Goal: Find specific page/section: Find specific page/section

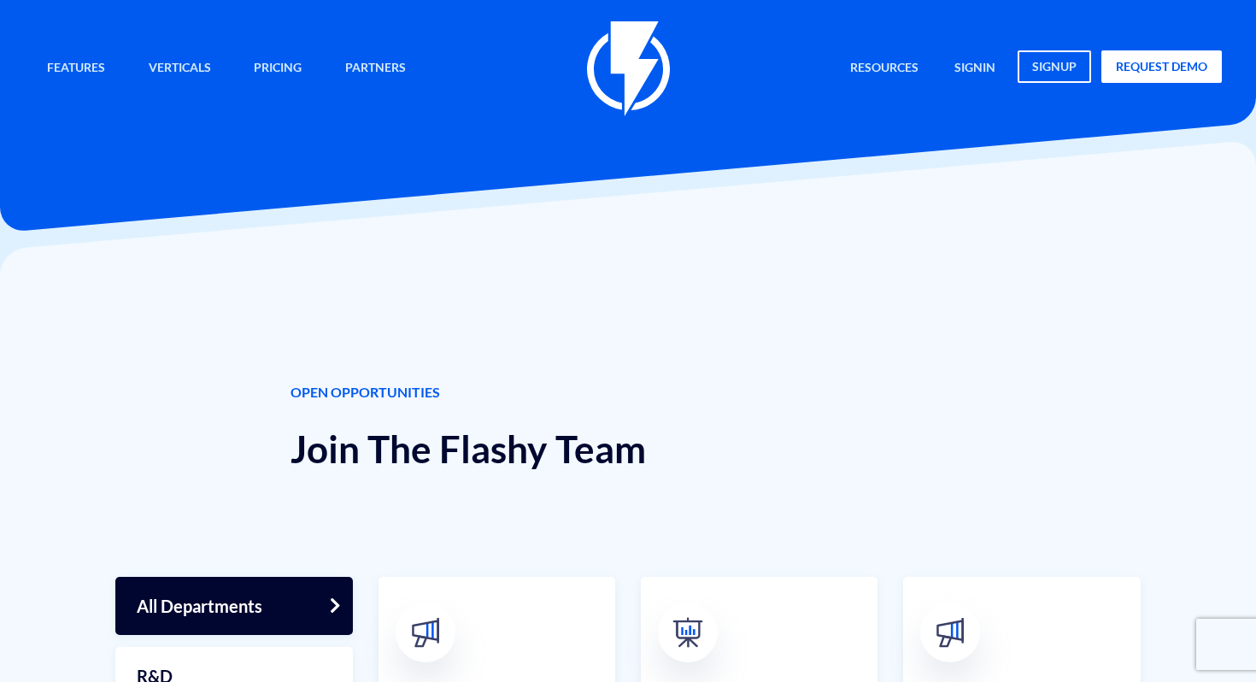
scroll to position [40, 0]
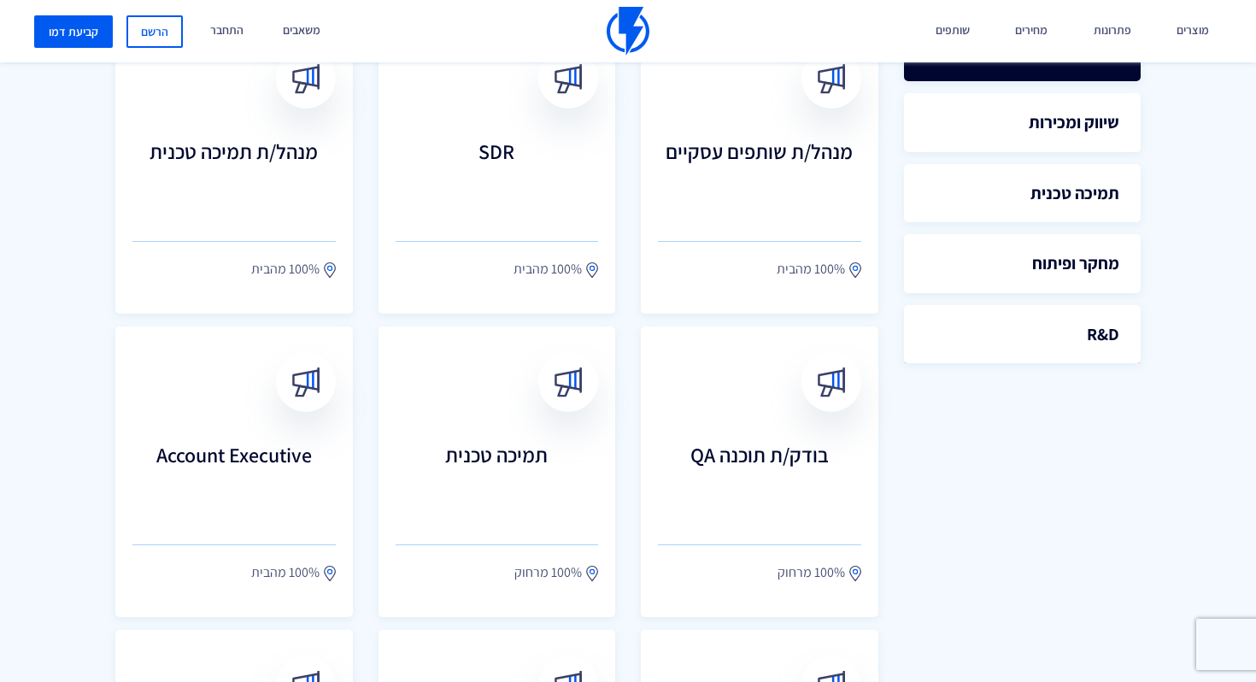
scroll to position [557, 0]
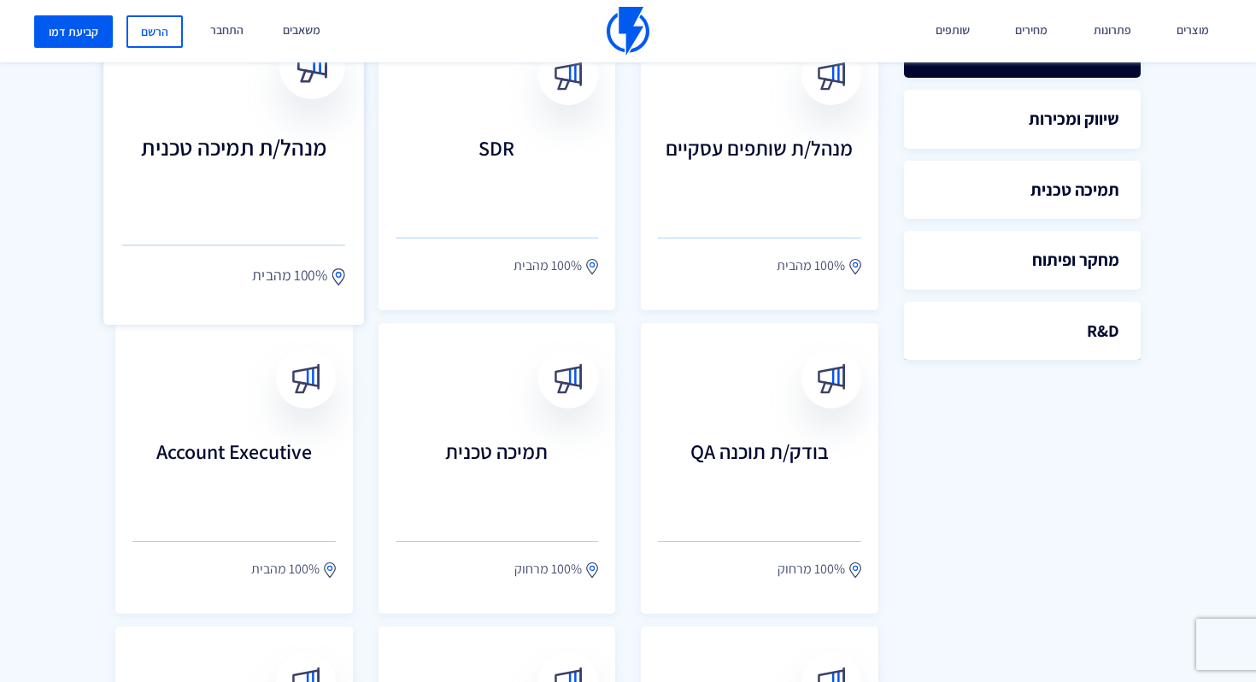
click at [212, 232] on link "מנהל/ת תמיכה טכנית 100% מהבית" at bounding box center [233, 164] width 261 height 319
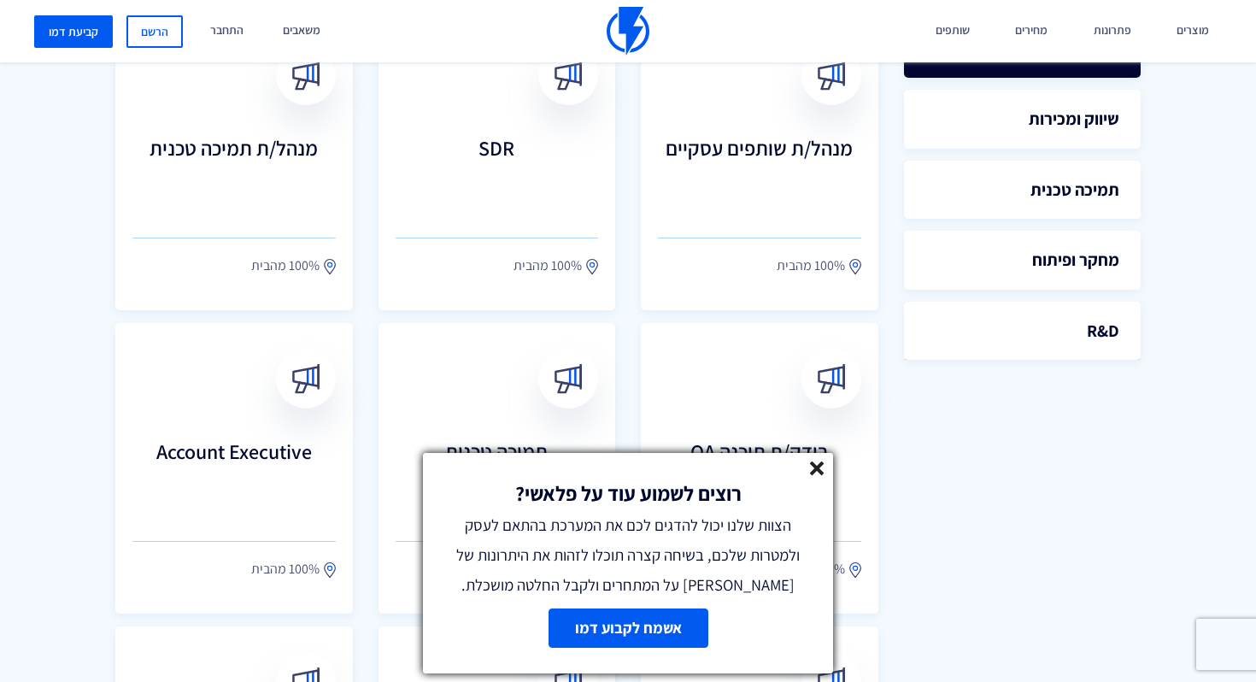
click at [819, 466] on icon at bounding box center [817, 468] width 15 height 15
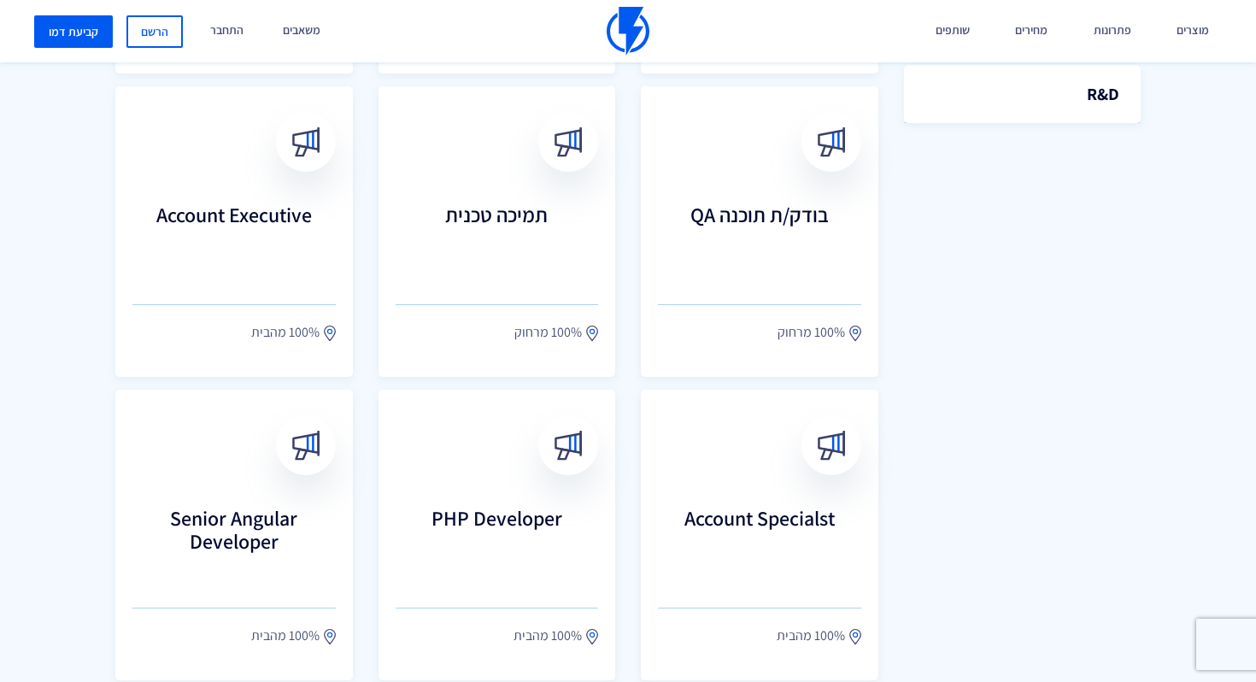
scroll to position [794, 0]
click at [260, 220] on h3 "Account Executive" at bounding box center [233, 237] width 223 height 75
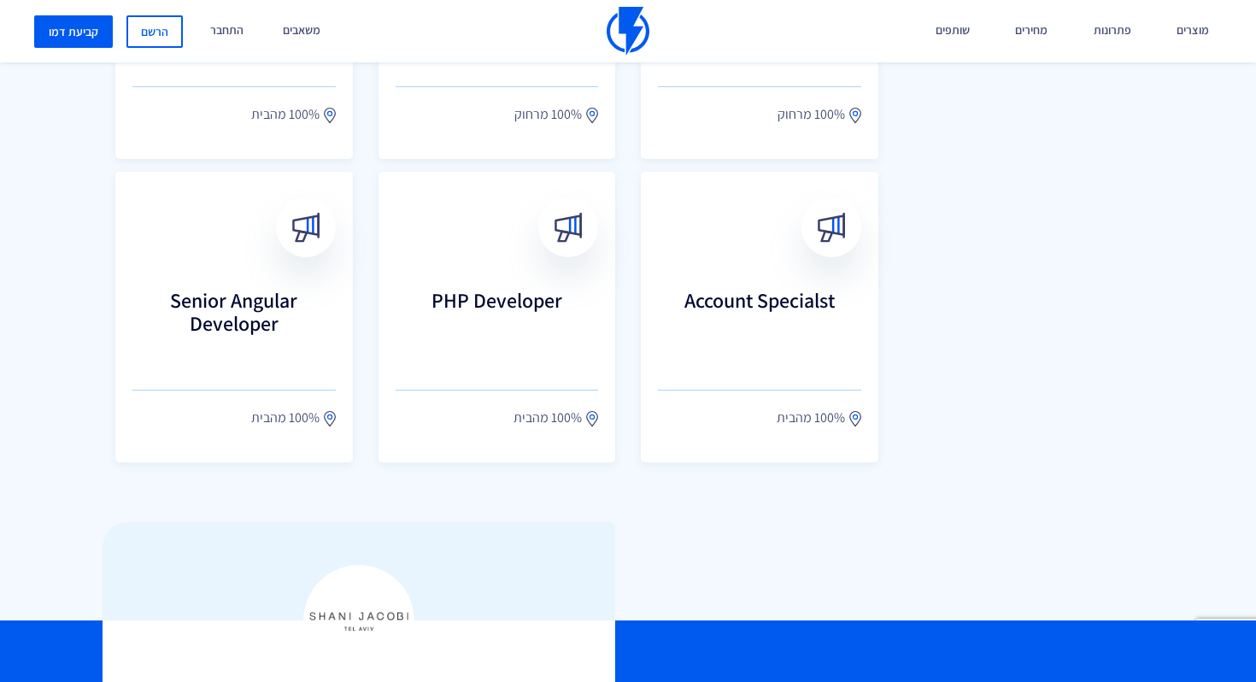
scroll to position [1122, 0]
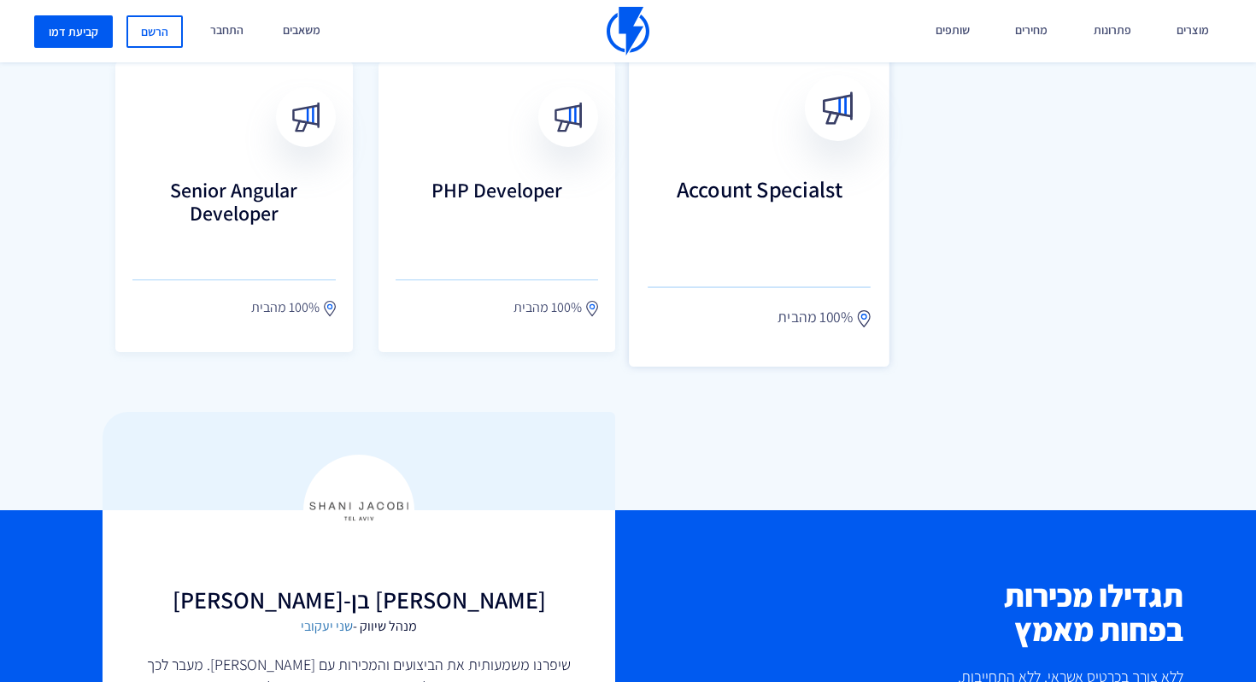
click at [832, 201] on h3 "Account Specialst" at bounding box center [759, 213] width 223 height 75
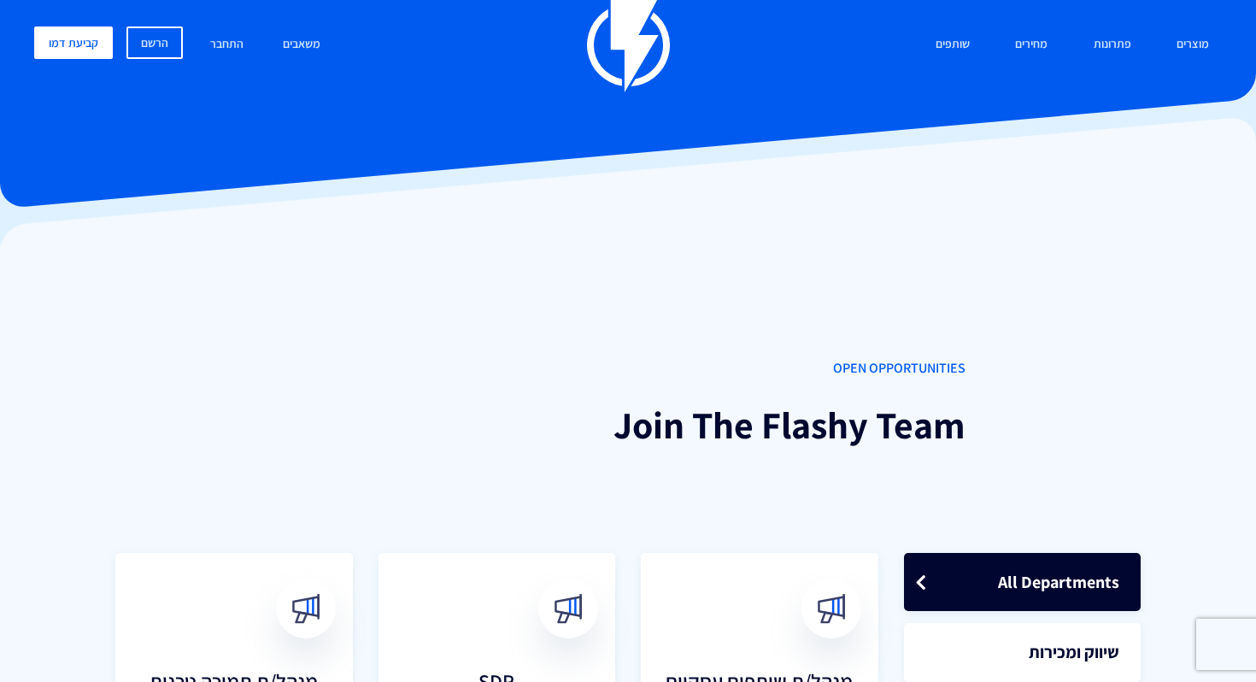
scroll to position [0, 0]
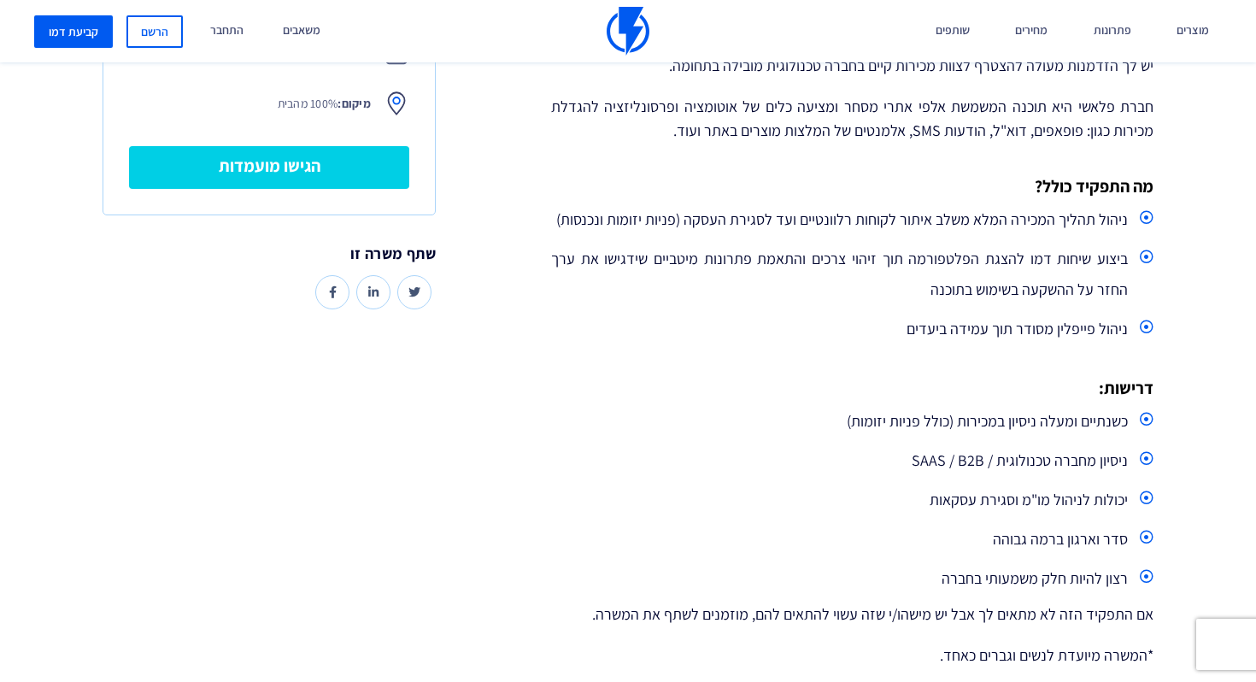
scroll to position [478, 0]
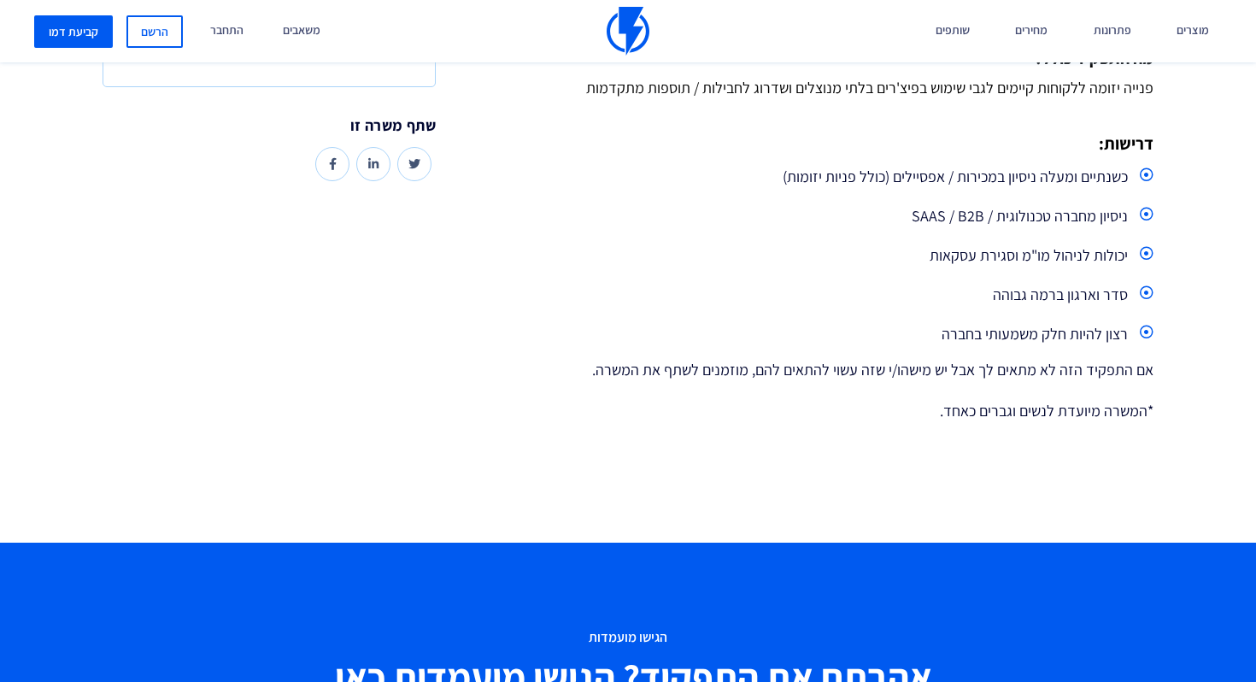
scroll to position [538, 0]
